Goal: Information Seeking & Learning: Check status

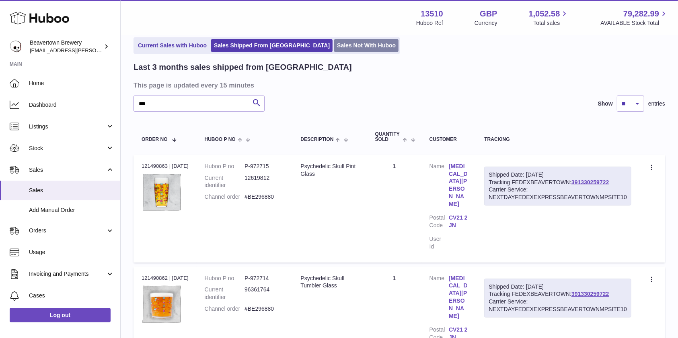
click at [334, 42] on link "Sales Not With Huboo" at bounding box center [366, 45] width 64 height 13
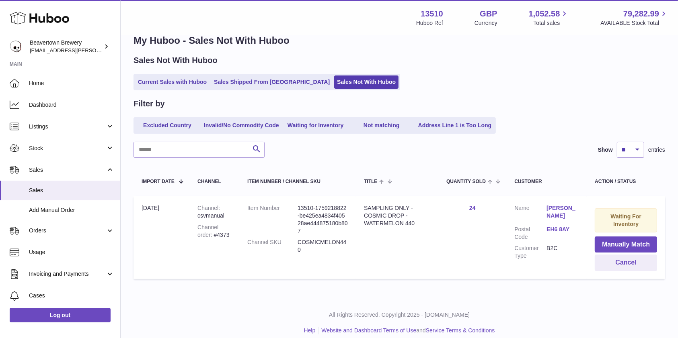
scroll to position [16, 0]
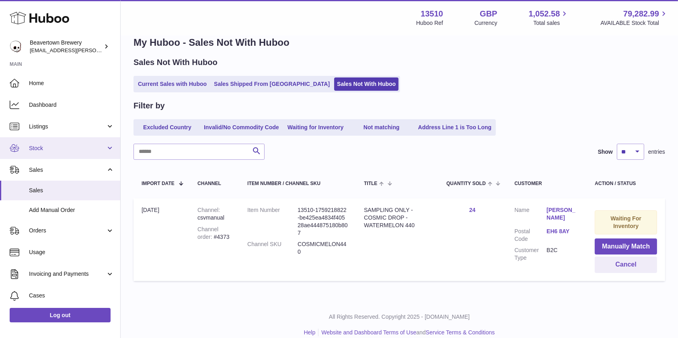
click at [71, 145] on span "Stock" at bounding box center [67, 149] width 77 height 8
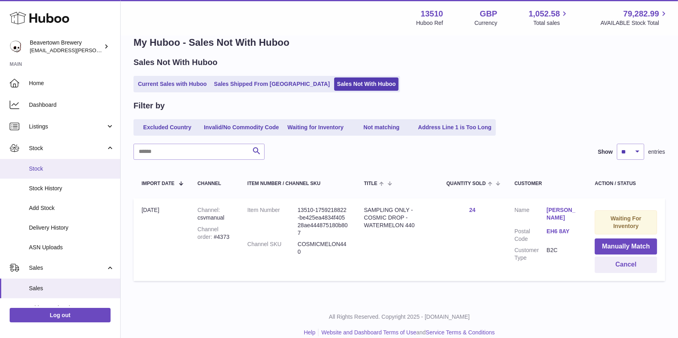
click at [56, 167] on span "Stock" at bounding box center [71, 169] width 85 height 8
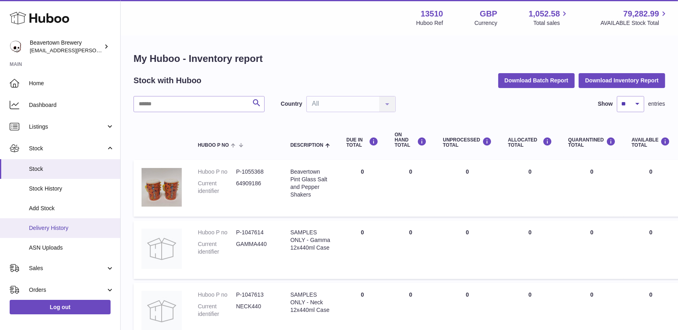
click at [56, 227] on span "Delivery History" at bounding box center [71, 228] width 85 height 8
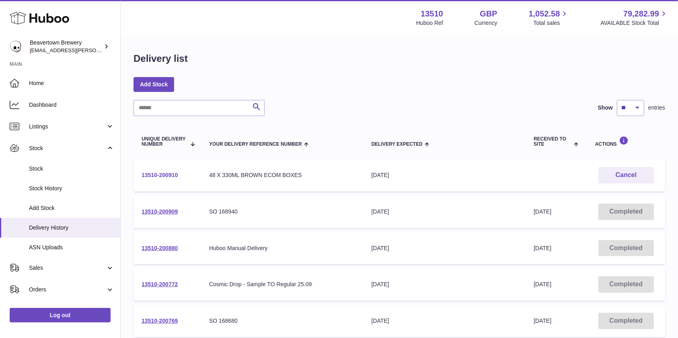
click at [169, 176] on link "13510-200910" at bounding box center [159, 175] width 36 height 6
click at [164, 213] on link "13510-200909" at bounding box center [159, 212] width 36 height 6
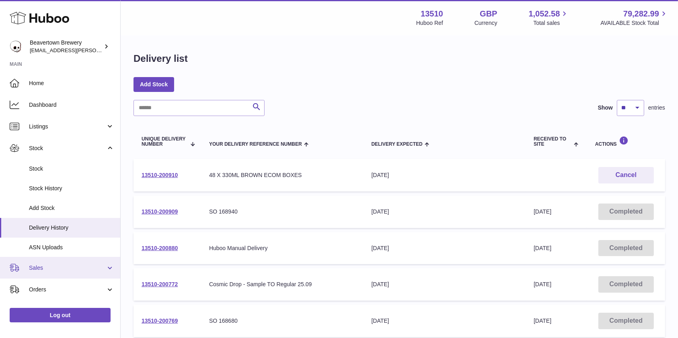
click at [43, 264] on span "Sales" at bounding box center [67, 268] width 77 height 8
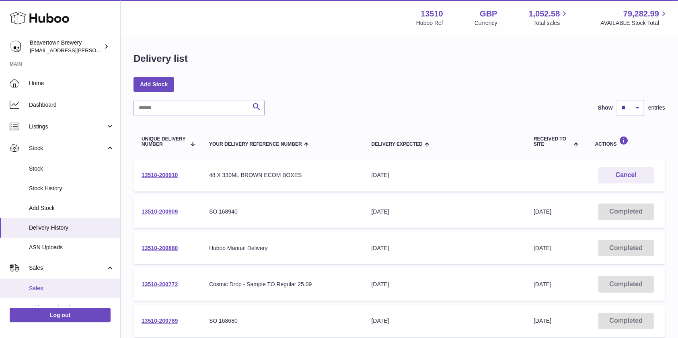
click at [37, 290] on span "Sales" at bounding box center [71, 289] width 85 height 8
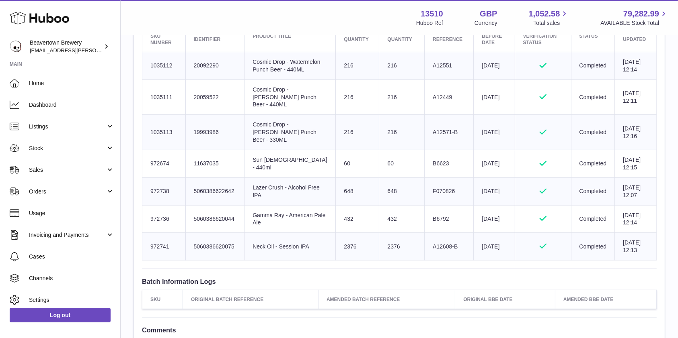
scroll to position [332, 0]
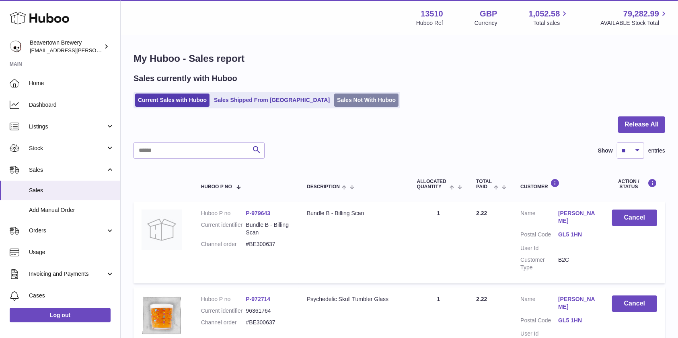
click at [343, 102] on link "Sales Not With Huboo" at bounding box center [366, 100] width 64 height 13
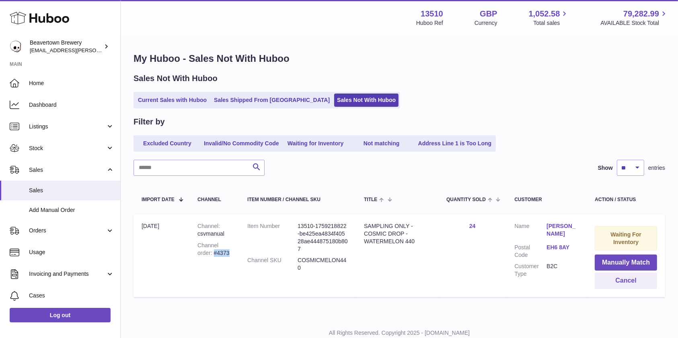
drag, startPoint x: 236, startPoint y: 252, endPoint x: 215, endPoint y: 254, distance: 21.8
click at [215, 254] on td "Channel csvmanual Channel order #4373" at bounding box center [214, 256] width 50 height 83
copy div "#4373"
click at [53, 234] on span "Orders" at bounding box center [67, 231] width 77 height 8
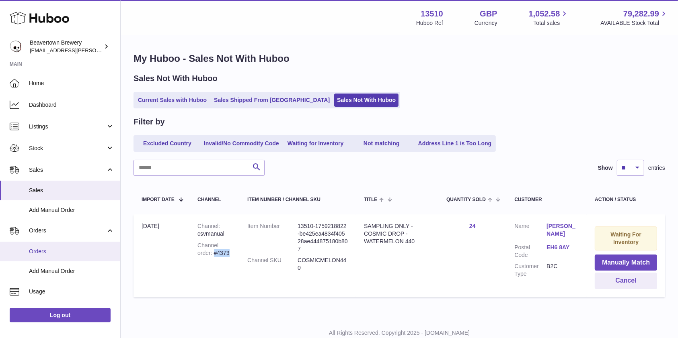
click at [52, 252] on span "Orders" at bounding box center [71, 252] width 85 height 8
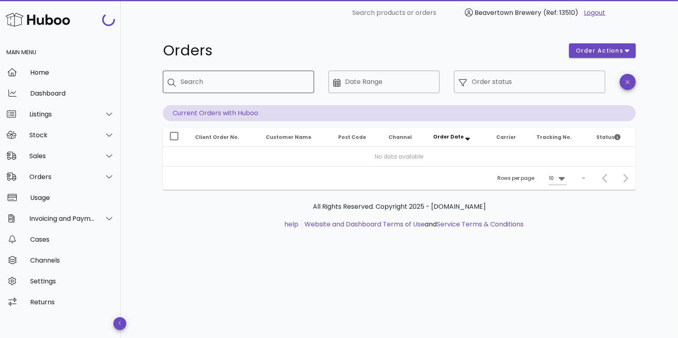
click at [214, 87] on input "Search" at bounding box center [243, 82] width 127 height 13
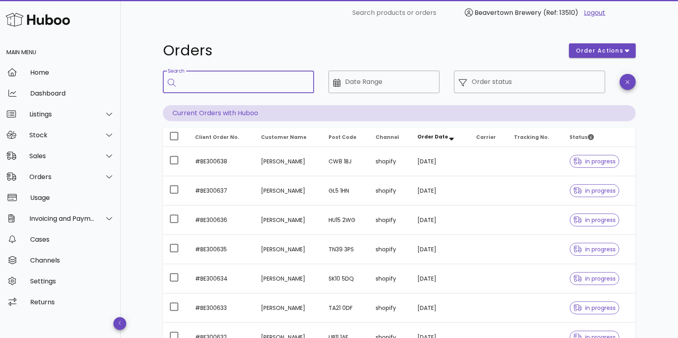
paste input "*****"
type input "*****"
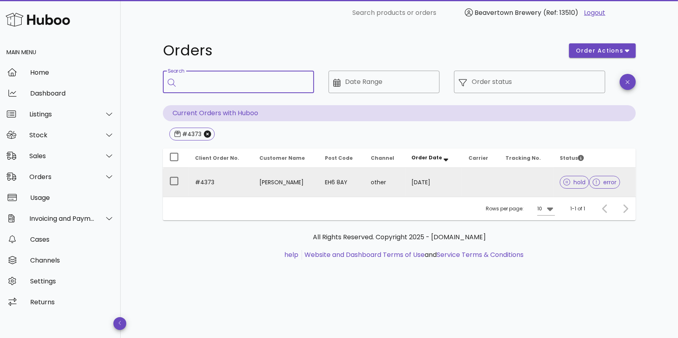
click at [553, 185] on td "hold error" at bounding box center [594, 182] width 82 height 29
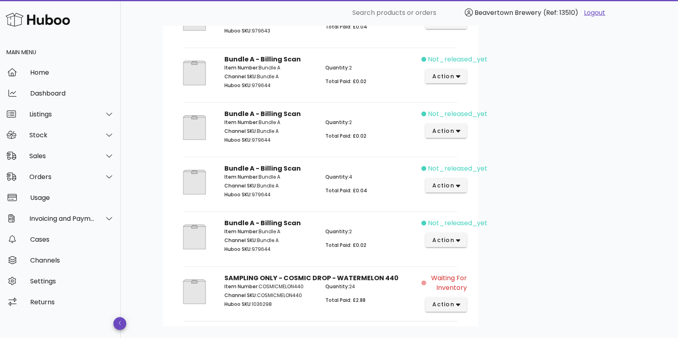
scroll to position [373, 0]
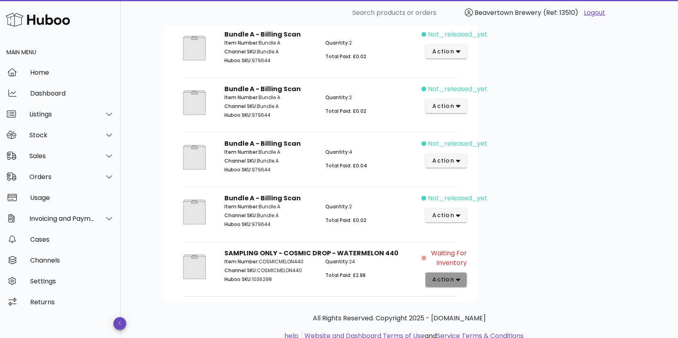
click at [445, 279] on span "action" at bounding box center [443, 280] width 23 height 8
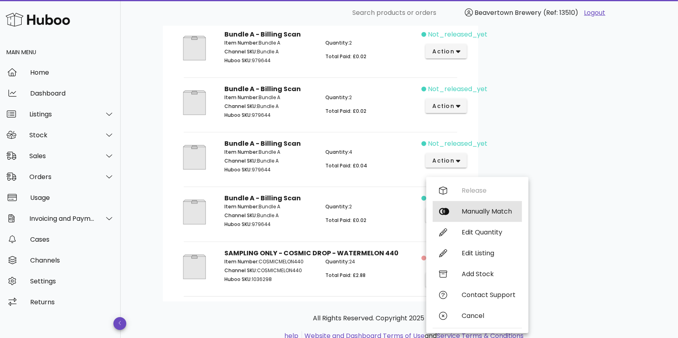
click at [485, 213] on div "Manually Match" at bounding box center [488, 212] width 54 height 8
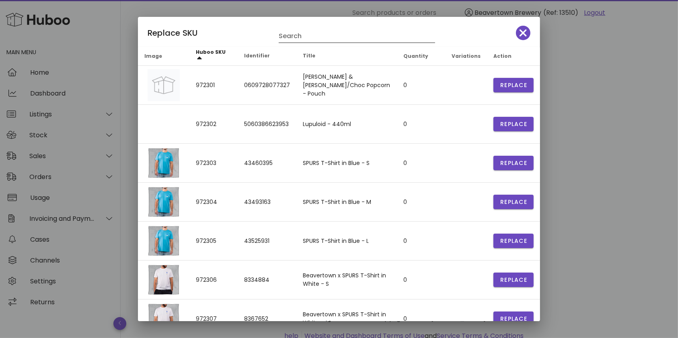
click at [299, 34] on input "Search" at bounding box center [350, 36] width 145 height 13
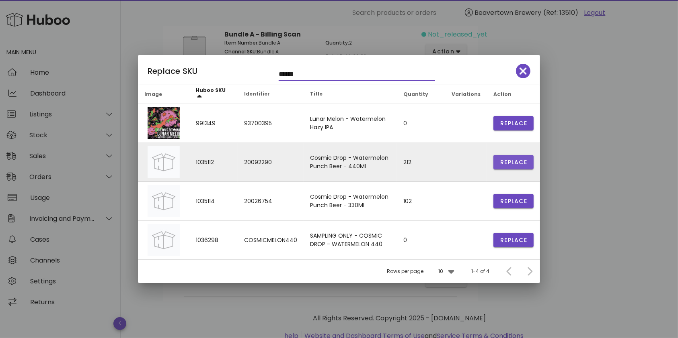
type input "******"
click at [512, 157] on button "Replace" at bounding box center [513, 162] width 40 height 14
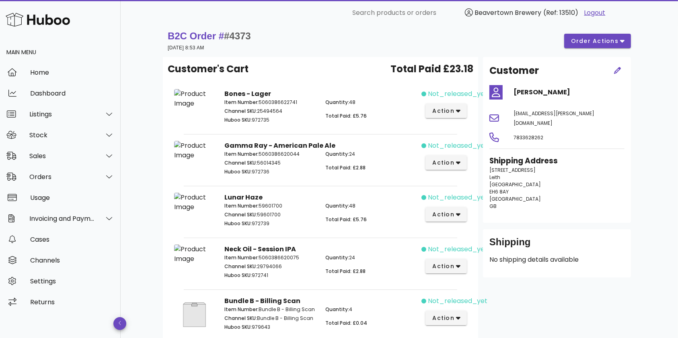
scroll to position [0, 0]
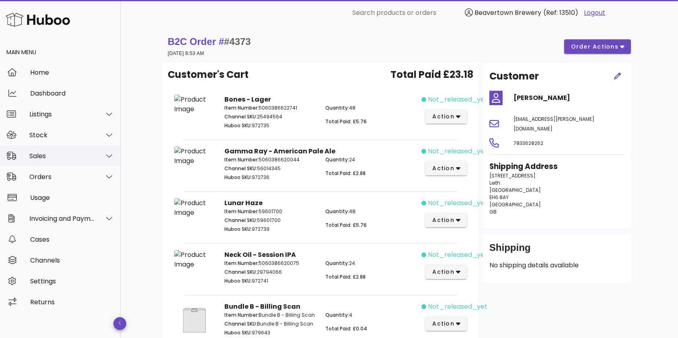
click at [71, 149] on div "Sales" at bounding box center [60, 155] width 121 height 21
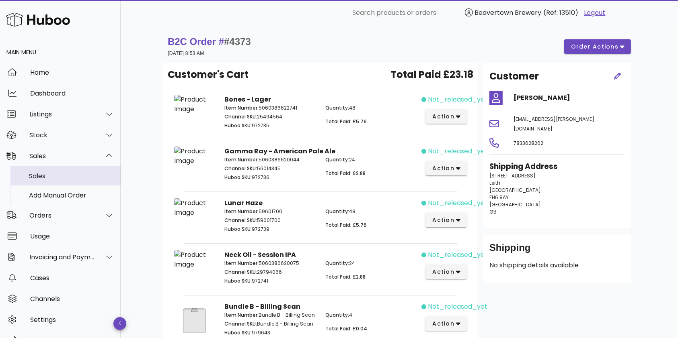
click at [54, 174] on div "Sales" at bounding box center [71, 176] width 85 height 8
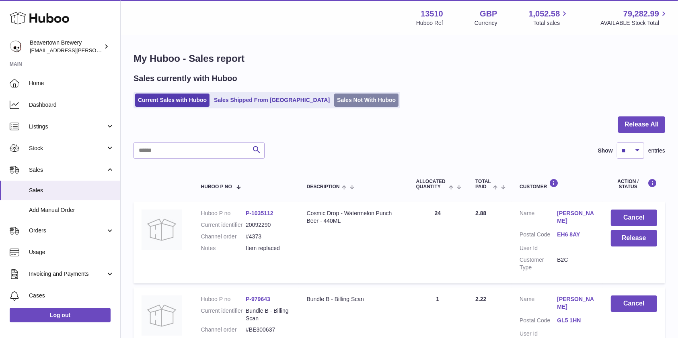
click at [334, 100] on link "Sales Not With Huboo" at bounding box center [366, 100] width 64 height 13
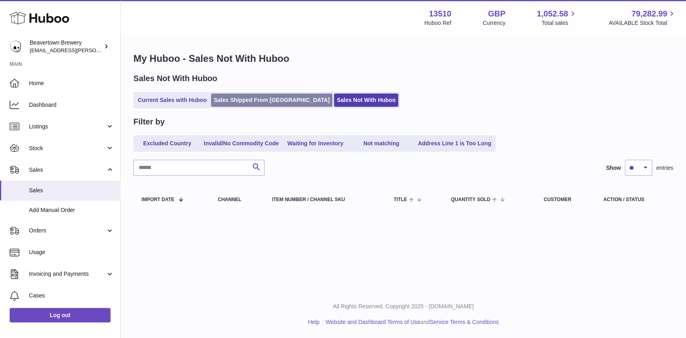
click at [249, 98] on link "Sales Shipped From [GEOGRAPHIC_DATA]" at bounding box center [271, 100] width 121 height 13
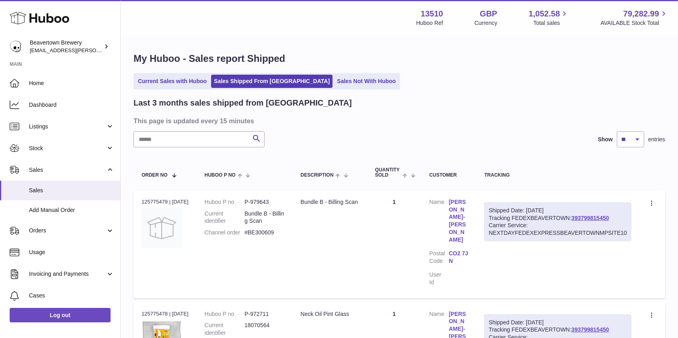
click at [331, 88] on ul "Current Sales with Huboo Sales Shipped From [GEOGRAPHIC_DATA] Sales Not With Hu…" at bounding box center [266, 81] width 266 height 16
click at [334, 84] on link "Sales Not With Huboo" at bounding box center [366, 81] width 64 height 13
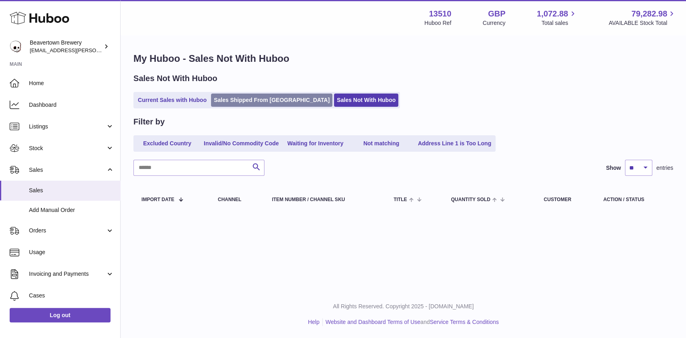
click at [270, 103] on link "Sales Shipped From [GEOGRAPHIC_DATA]" at bounding box center [271, 100] width 121 height 13
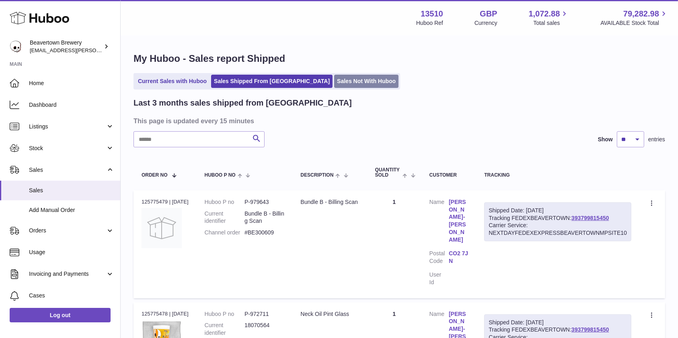
click at [334, 86] on link "Sales Not With Huboo" at bounding box center [366, 81] width 64 height 13
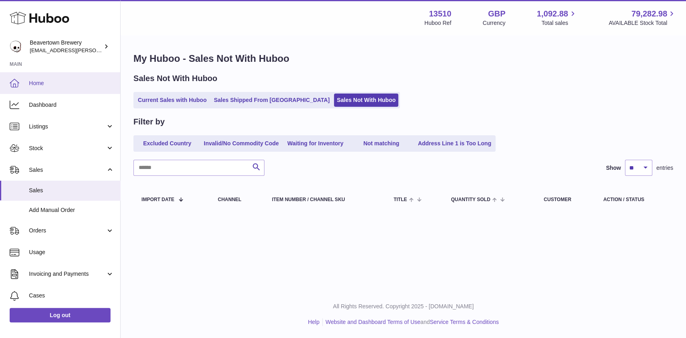
click at [43, 86] on span "Home" at bounding box center [71, 84] width 85 height 8
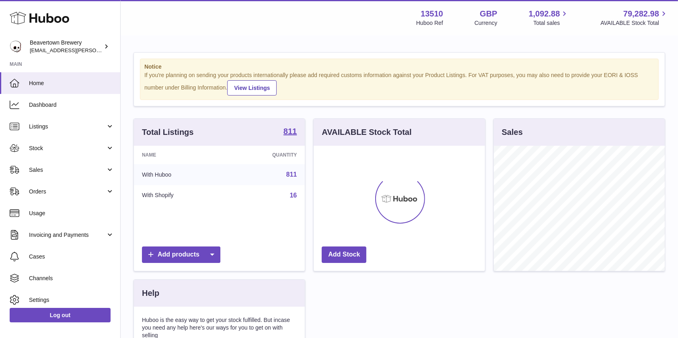
scroll to position [125, 171]
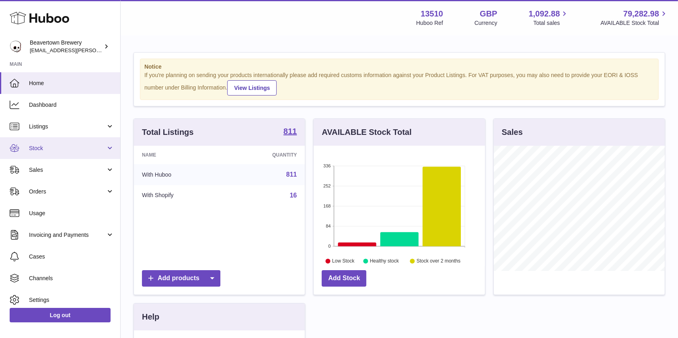
click at [27, 156] on link "Stock" at bounding box center [60, 148] width 120 height 22
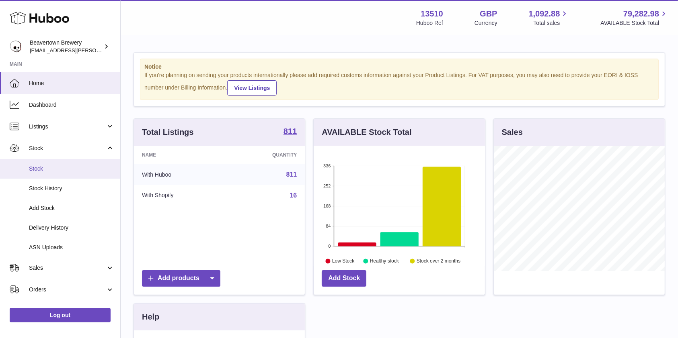
click at [34, 159] on link "Stock" at bounding box center [60, 169] width 120 height 20
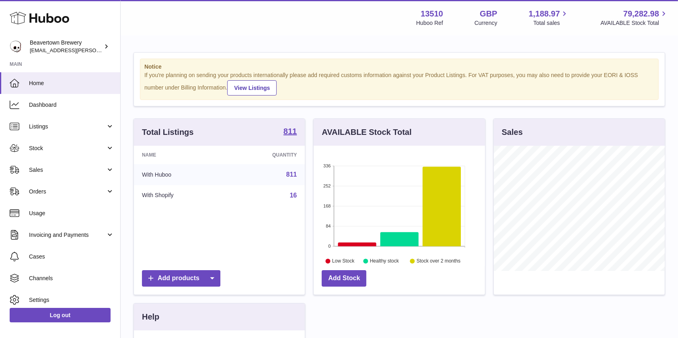
scroll to position [125, 171]
click at [39, 165] on link "Sales" at bounding box center [60, 170] width 120 height 22
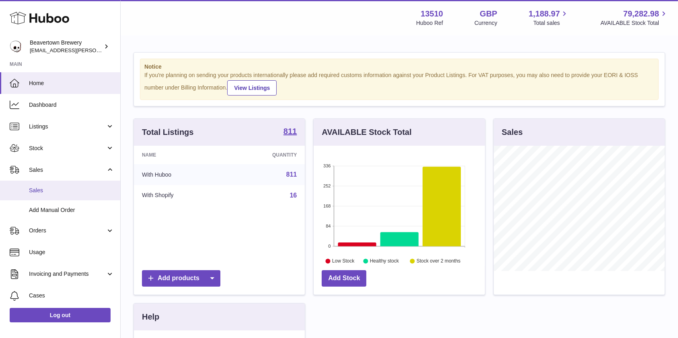
click at [42, 188] on span "Sales" at bounding box center [71, 191] width 85 height 8
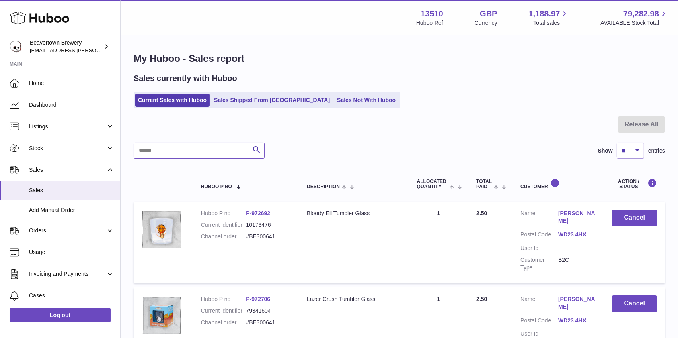
click at [177, 153] on input "text" at bounding box center [198, 151] width 131 height 16
paste input "**********"
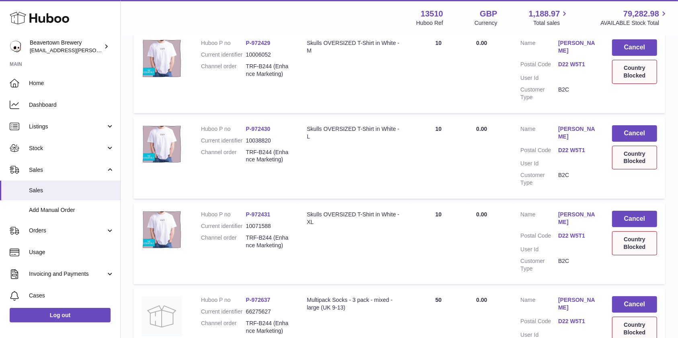
scroll to position [173, 0]
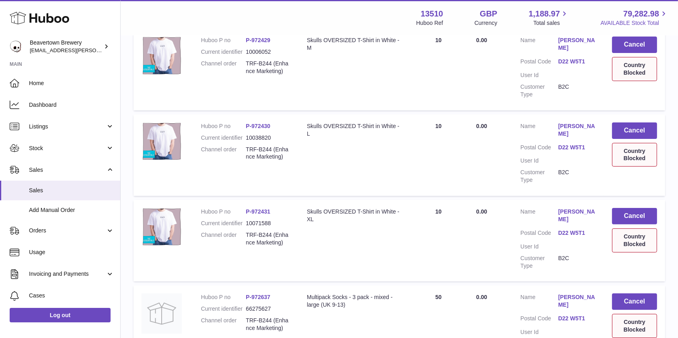
type input "**********"
drag, startPoint x: 296, startPoint y: 79, endPoint x: 241, endPoint y: 70, distance: 55.4
click at [241, 70] on td "Huboo P no P-972429 Current identifier 10006052 Channel order TRF-B244 (Enhance…" at bounding box center [246, 70] width 106 height 82
copy dl "TRF-B244 (Enhance Marketing)"
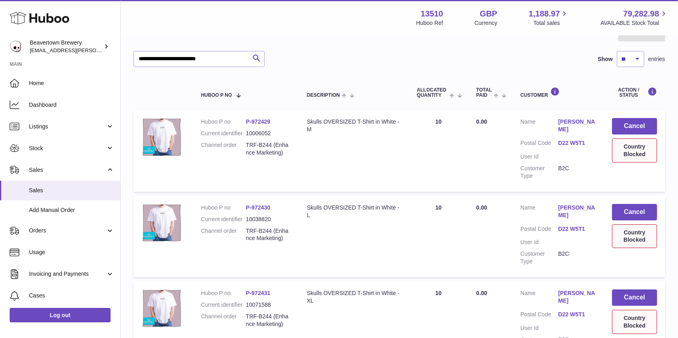
scroll to position [91, 0]
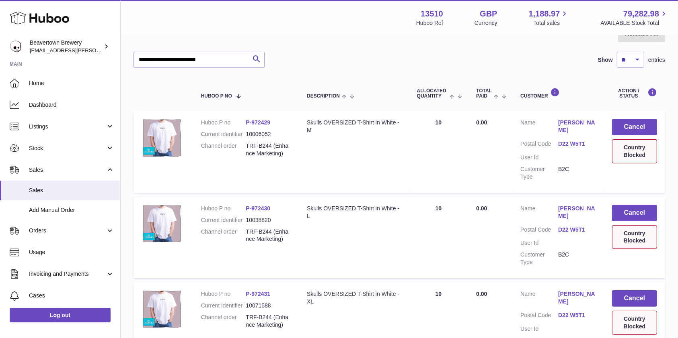
copy dl "TRF-B244 (Enhance Marketing)"
click at [257, 134] on dd "10006052" at bounding box center [268, 135] width 45 height 8
copy dd "10006052"
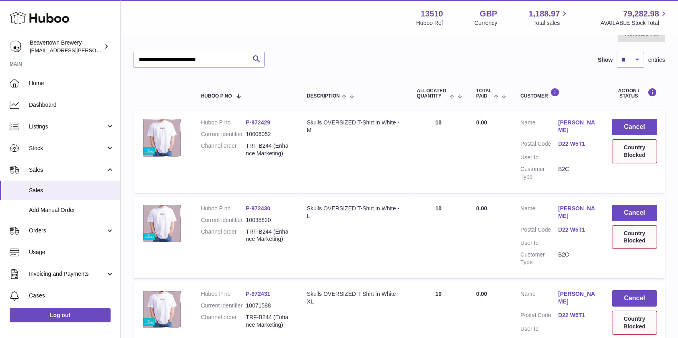
click at [250, 217] on dd "10038820" at bounding box center [268, 221] width 45 height 8
copy dd "10038820"
click at [263, 302] on dd "10071588" at bounding box center [268, 306] width 45 height 8
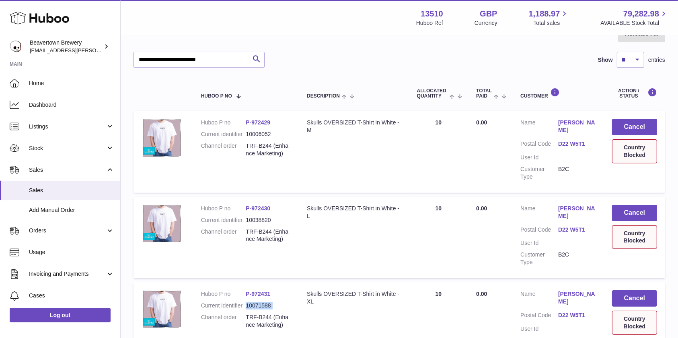
click at [263, 302] on dd "10071588" at bounding box center [268, 306] width 45 height 8
copy dl "10071588"
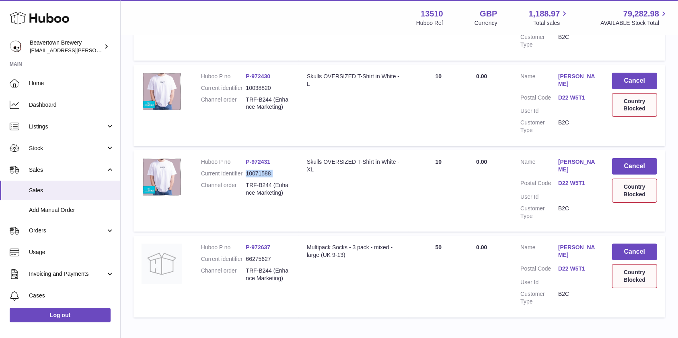
scroll to position [237, 0]
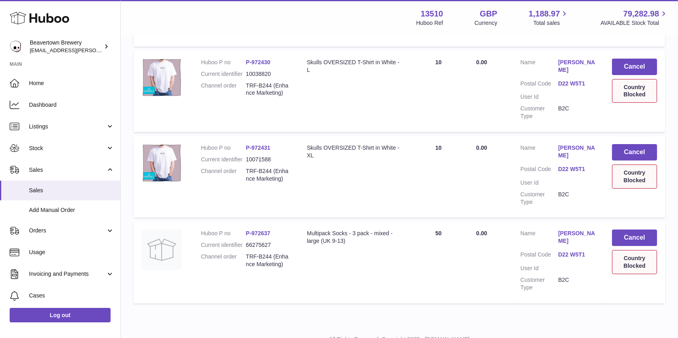
click at [258, 242] on dd "66275627" at bounding box center [268, 246] width 45 height 8
copy dd "66275627"
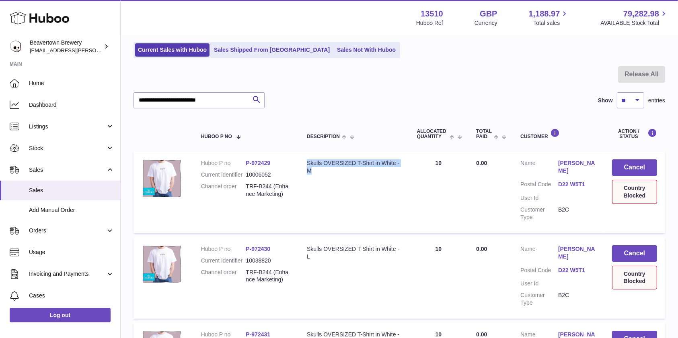
drag, startPoint x: 308, startPoint y: 161, endPoint x: 317, endPoint y: 168, distance: 11.5
click at [317, 168] on div "Skulls OVERSIZED T-Shirt in White - M" at bounding box center [354, 167] width 94 height 15
copy div "Skulls OVERSIZED T-Shirt in White - M"
drag, startPoint x: 325, startPoint y: 257, endPoint x: 302, endPoint y: 241, distance: 28.0
click at [302, 241] on td "Description Skulls OVERSIZED T-Shirt in White - L" at bounding box center [354, 279] width 110 height 82
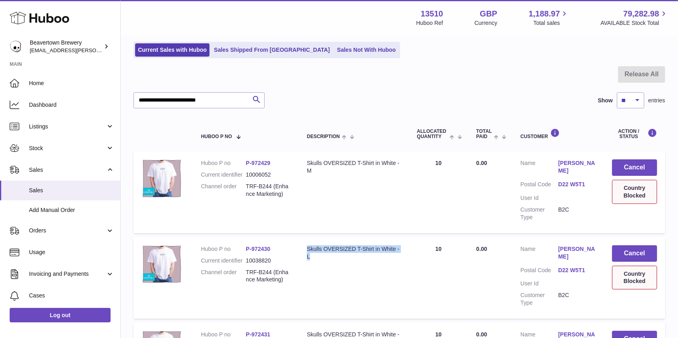
copy div "Skulls OVERSIZED T-Shirt in White - L"
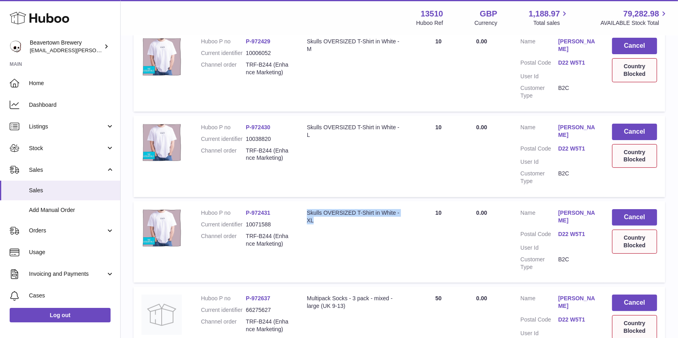
drag, startPoint x: 344, startPoint y: 207, endPoint x: 299, endPoint y: 199, distance: 45.7
click at [299, 201] on td "Description Skulls OVERSIZED T-Shirt in White - XL" at bounding box center [354, 242] width 110 height 82
copy div "Skulls OVERSIZED T-Shirt in White - XL"
drag, startPoint x: 358, startPoint y: 289, endPoint x: 303, endPoint y: 278, distance: 55.8
click at [303, 287] on td "Description Multipack Socks - 3 pack - mixed - large (UK 9-13)" at bounding box center [354, 328] width 110 height 82
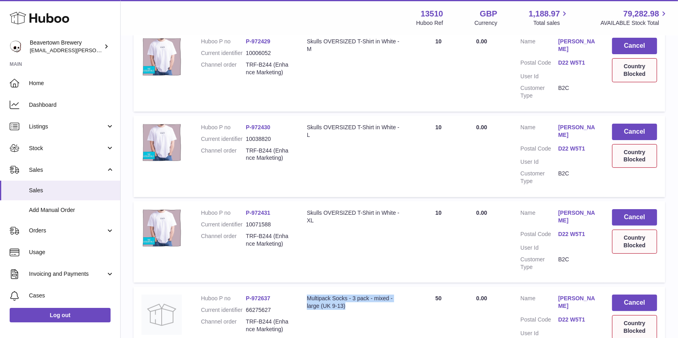
scroll to position [0, 0]
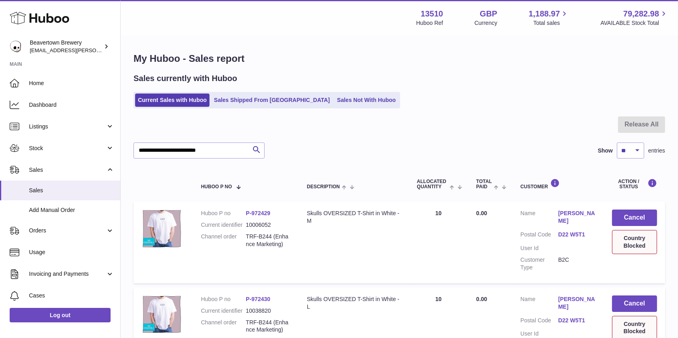
click at [257, 227] on dd "10006052" at bounding box center [268, 225] width 45 height 8
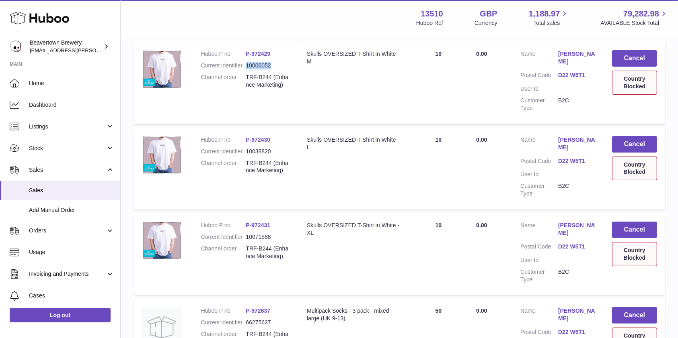
scroll to position [168, 0]
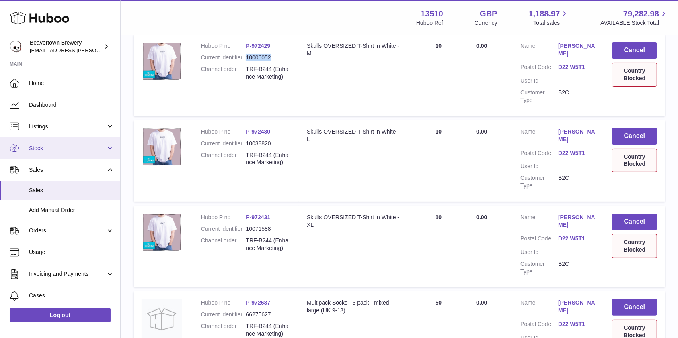
click at [54, 152] on span "Stock" at bounding box center [67, 149] width 77 height 8
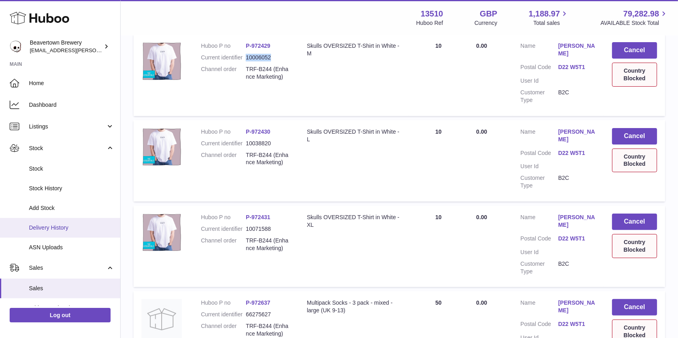
click at [56, 230] on span "Delivery History" at bounding box center [71, 228] width 85 height 8
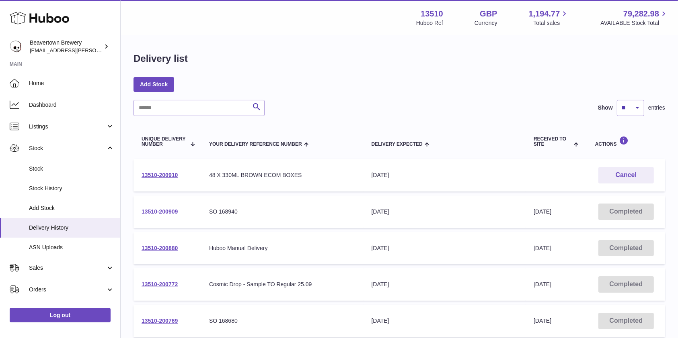
click at [162, 211] on link "13510-200909" at bounding box center [159, 212] width 36 height 6
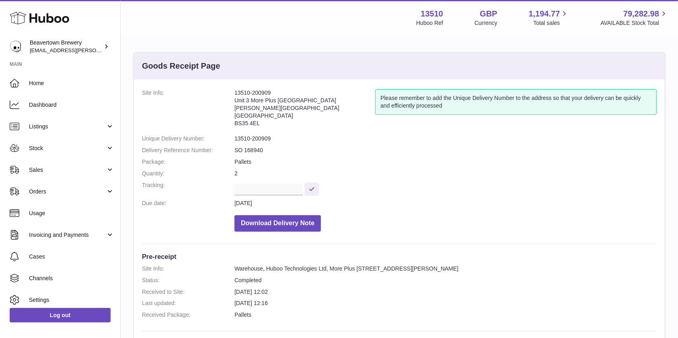
drag, startPoint x: 258, startPoint y: 127, endPoint x: 234, endPoint y: 124, distance: 23.9
click at [234, 124] on address "13510-200909 Unit 3 [GEOGRAPHIC_DATA][PERSON_NAME][STREET_ADDRESS]" at bounding box center [304, 110] width 141 height 42
copy address "BS35 4EL"
drag, startPoint x: 316, startPoint y: 101, endPoint x: 230, endPoint y: 103, distance: 86.0
click at [230, 103] on dl "Site Info: 13510-200909 Unit 3 More [GEOGRAPHIC_DATA][PERSON_NAME][STREET_ADDRE…" at bounding box center [399, 162] width 514 height 147
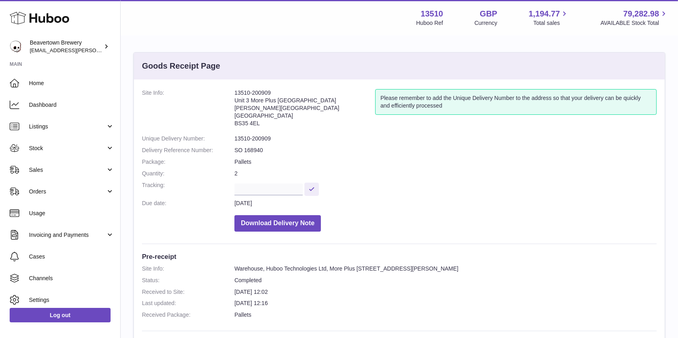
click at [235, 102] on address "13510-200909 Unit 3 More Plus Central Park Hudson Avenue Severn Beach BS35 4EL" at bounding box center [304, 110] width 141 height 42
click at [249, 111] on address "13510-200909 Unit 3 More Plus Central Park Hudson Avenue Severn Beach BS35 4EL" at bounding box center [304, 110] width 141 height 42
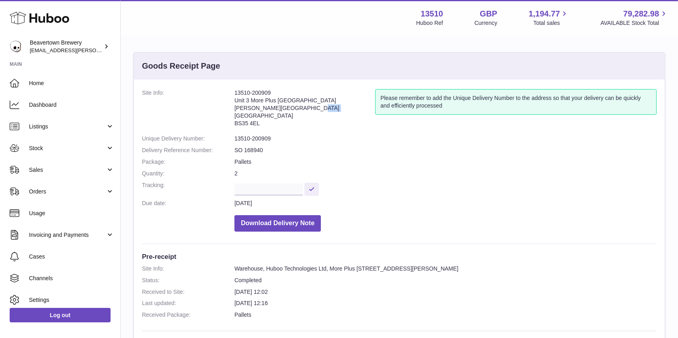
click at [249, 111] on address "13510-200909 Unit 3 More Plus Central Park Hudson Avenue Severn Beach BS35 4EL" at bounding box center [304, 110] width 141 height 42
copy address "Hudson Avenue"
click at [256, 115] on address "13510-200909 Unit 3 More Plus Central Park Hudson Avenue Severn Beach BS35 4EL" at bounding box center [304, 110] width 141 height 42
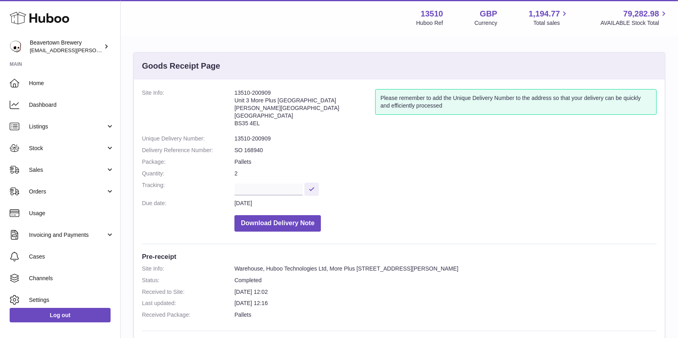
click at [256, 115] on address "13510-200909 Unit 3 More Plus Central Park Hudson Avenue Severn Beach BS35 4EL" at bounding box center [304, 110] width 141 height 42
click at [45, 81] on span "Home" at bounding box center [71, 84] width 85 height 8
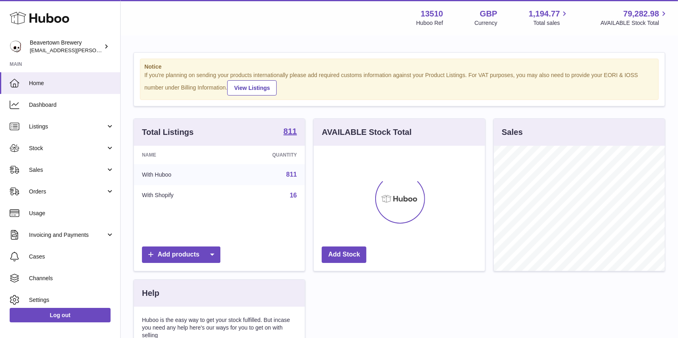
scroll to position [125, 171]
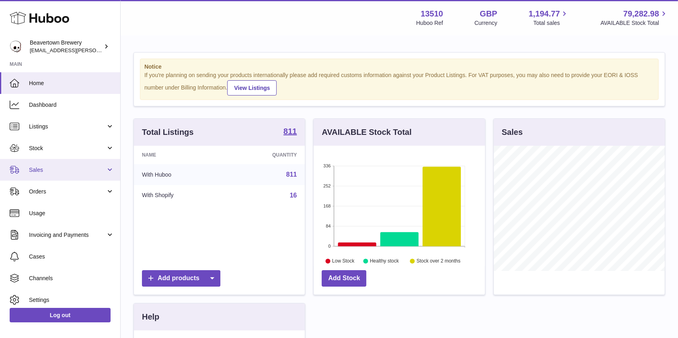
click at [54, 162] on link "Sales" at bounding box center [60, 170] width 120 height 22
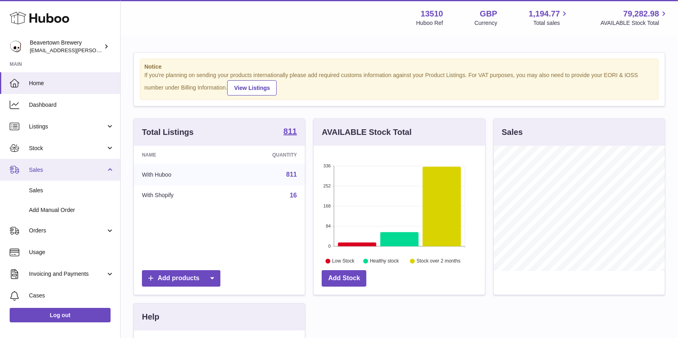
click at [54, 171] on span "Sales" at bounding box center [67, 170] width 77 height 8
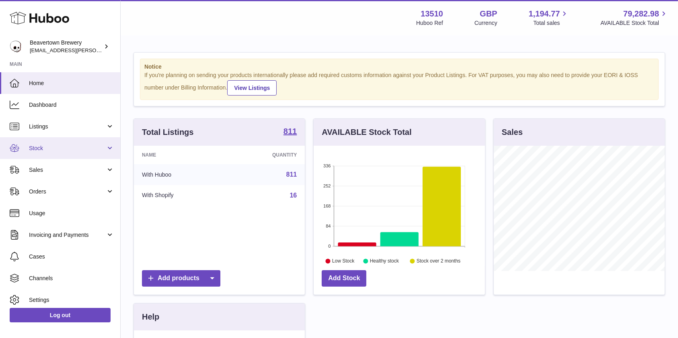
click at [45, 152] on span "Stock" at bounding box center [67, 149] width 77 height 8
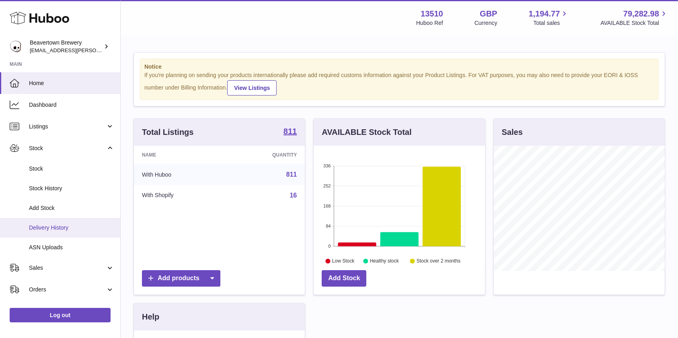
click at [49, 227] on span "Delivery History" at bounding box center [71, 228] width 85 height 8
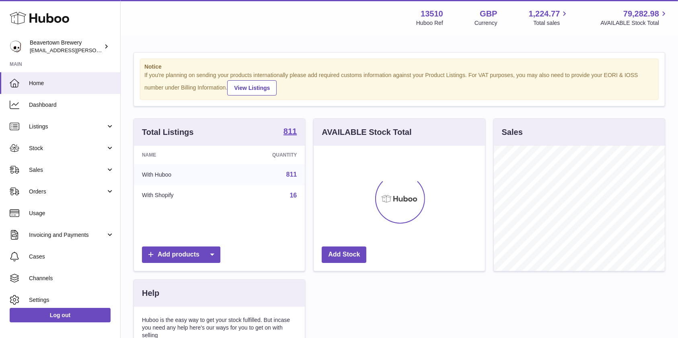
scroll to position [125, 171]
